Goal: Information Seeking & Learning: Find specific fact

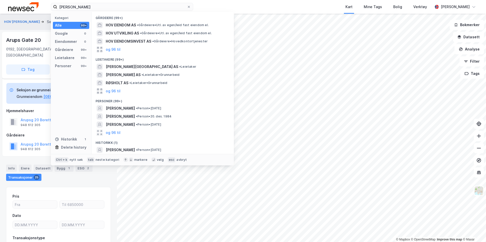
click at [105, 8] on input "[PERSON_NAME]" at bounding box center [122, 7] width 130 height 8
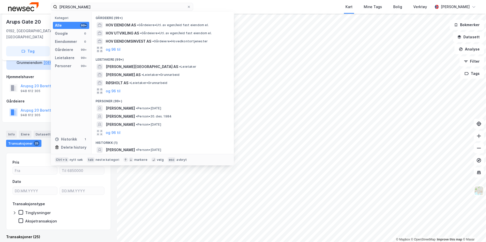
click at [105, 8] on input "[PERSON_NAME]" at bounding box center [122, 7] width 130 height 8
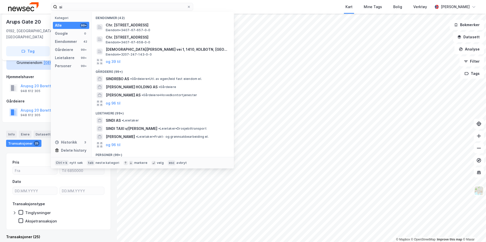
type input "s"
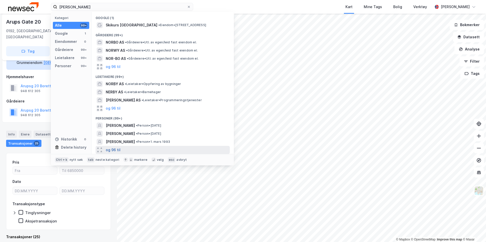
type input "[PERSON_NAME]"
click at [113, 148] on button "og 96 til" at bounding box center [113, 150] width 15 height 6
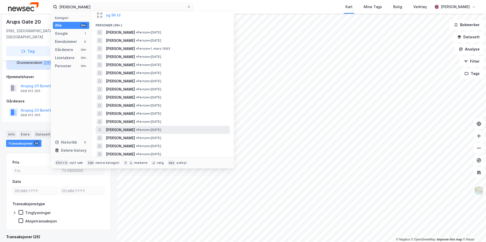
scroll to position [102, 0]
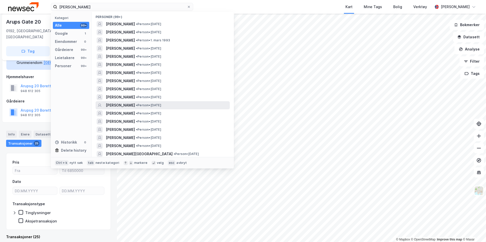
click at [135, 107] on span "[PERSON_NAME]" at bounding box center [120, 105] width 29 height 6
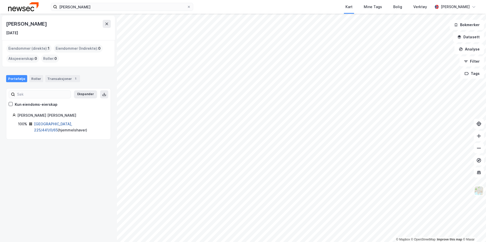
click at [60, 124] on link "[GEOGRAPHIC_DATA], 225/441/0/65" at bounding box center [53, 127] width 38 height 10
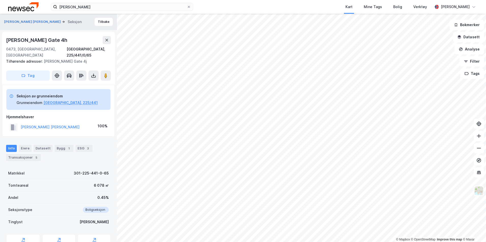
click at [35, 8] on img at bounding box center [23, 6] width 31 height 9
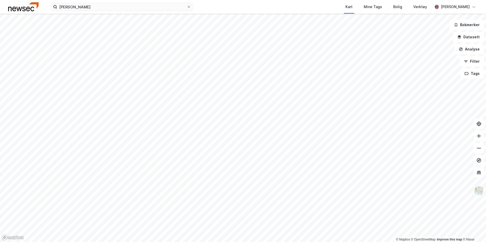
click at [113, 12] on div "[PERSON_NAME] Kart Mine Tags Bolig Verktøy [PERSON_NAME]" at bounding box center [243, 7] width 486 height 14
click at [114, 9] on input "[PERSON_NAME]" at bounding box center [122, 7] width 130 height 8
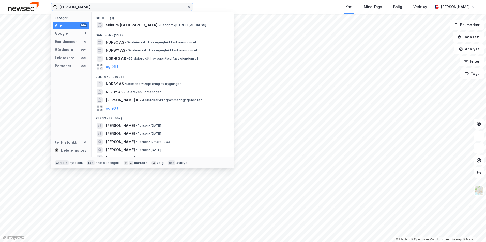
click at [114, 9] on input "[PERSON_NAME]" at bounding box center [122, 7] width 130 height 8
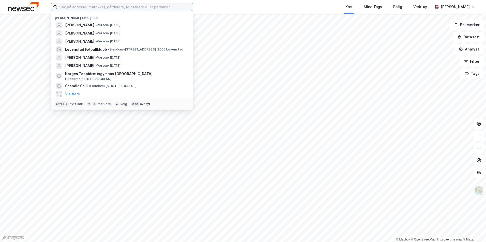
click at [80, 6] on input at bounding box center [125, 7] width 136 height 8
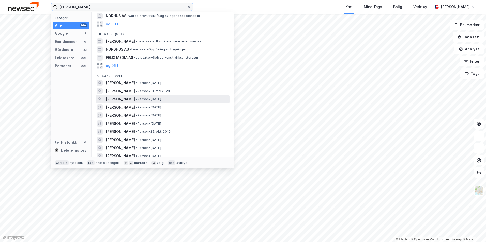
scroll to position [76, 0]
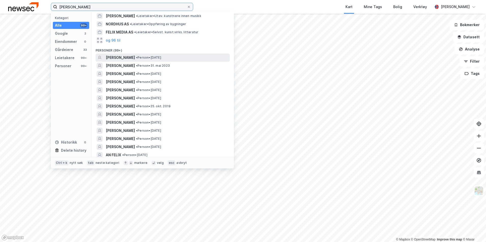
type input "[PERSON_NAME]"
click at [143, 58] on span "• Person • [DATE]" at bounding box center [148, 58] width 25 height 4
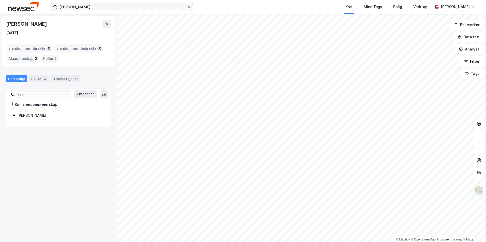
click at [112, 5] on input "[PERSON_NAME]" at bounding box center [122, 7] width 130 height 8
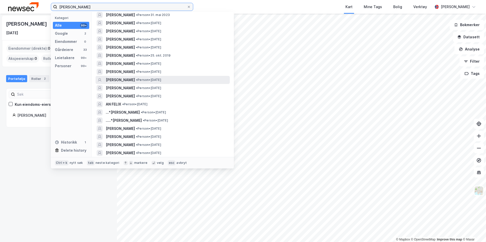
scroll to position [102, 0]
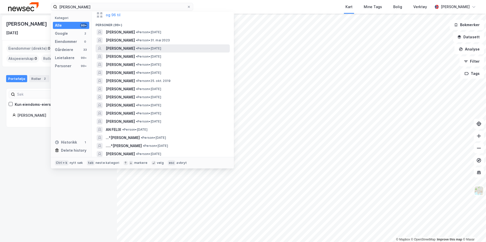
click at [161, 47] on span "• Person • [DATE]" at bounding box center [148, 49] width 25 height 4
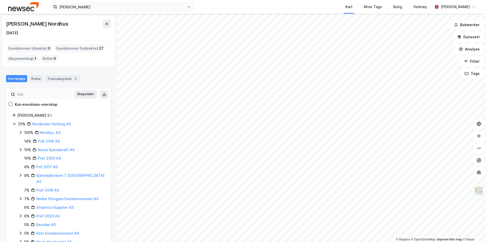
drag, startPoint x: 81, startPoint y: 25, endPoint x: 2, endPoint y: 28, distance: 79.1
click at [2, 28] on div "[PERSON_NAME] Nordhus [DATE] Eiendommer (direkte) : 0 Eiendommer (Indirekte) : …" at bounding box center [58, 128] width 117 height 229
copy div "[PERSON_NAME] Nordhus"
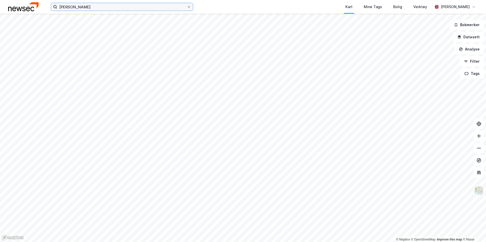
click at [81, 7] on input "[PERSON_NAME]" at bounding box center [122, 7] width 130 height 8
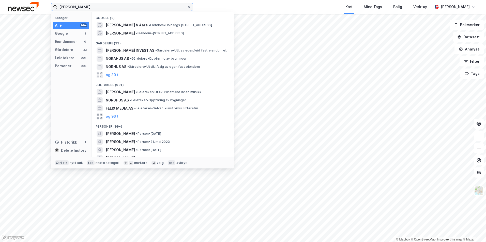
click at [88, 7] on input "[PERSON_NAME]" at bounding box center [122, 7] width 130 height 8
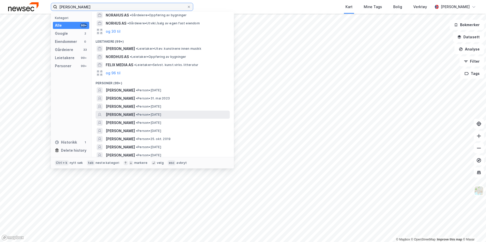
scroll to position [51, 0]
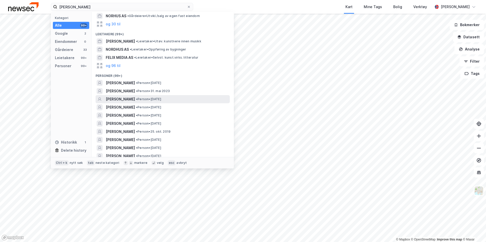
click at [135, 98] on span "[PERSON_NAME]" at bounding box center [120, 99] width 29 height 6
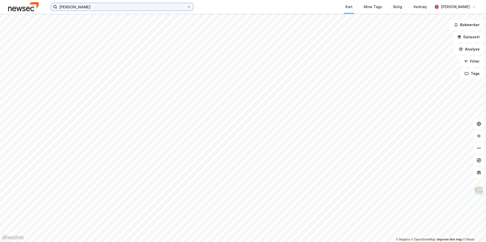
click at [151, 10] on input "[PERSON_NAME]" at bounding box center [122, 7] width 130 height 8
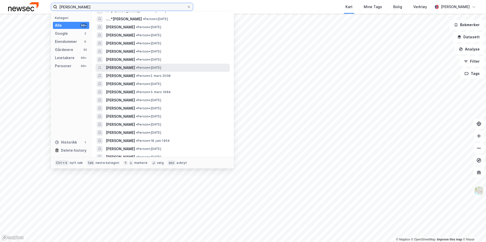
scroll to position [76, 0]
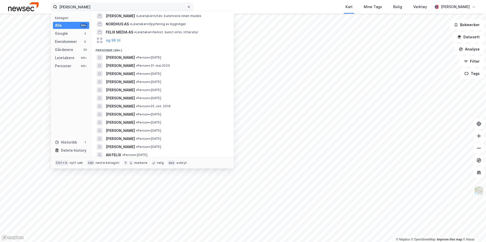
click at [190, 7] on icon at bounding box center [188, 6] width 3 height 3
click at [187, 7] on input "[PERSON_NAME]" at bounding box center [122, 7] width 130 height 8
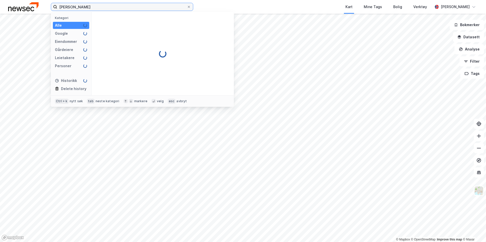
type input "[PERSON_NAME]"
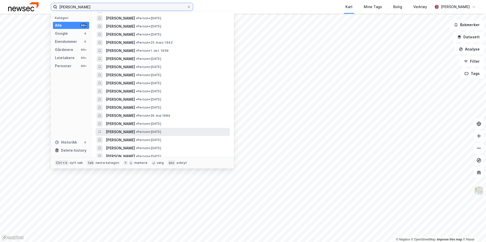
scroll to position [330, 0]
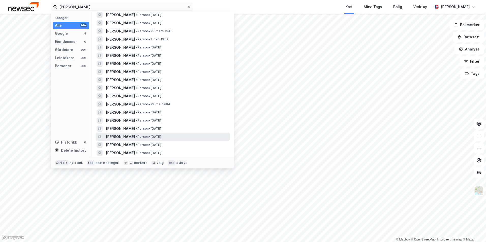
click at [161, 136] on span "• Person • [DATE]" at bounding box center [148, 137] width 25 height 4
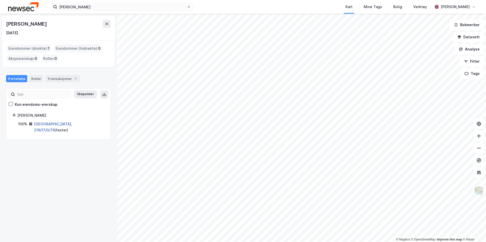
click at [52, 125] on link "[GEOGRAPHIC_DATA], 219/17/0/79" at bounding box center [53, 127] width 38 height 10
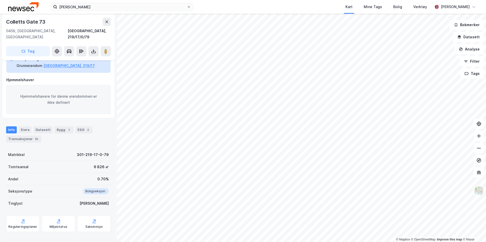
scroll to position [31, 0]
click at [29, 135] on div "Transaksjoner 10" at bounding box center [23, 138] width 35 height 7
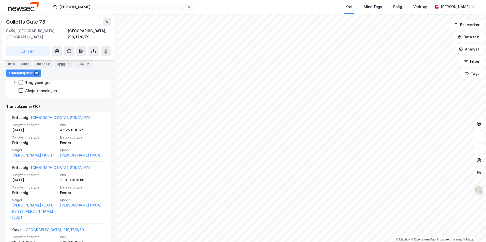
scroll to position [158, 0]
